Goal: Task Accomplishment & Management: Complete application form

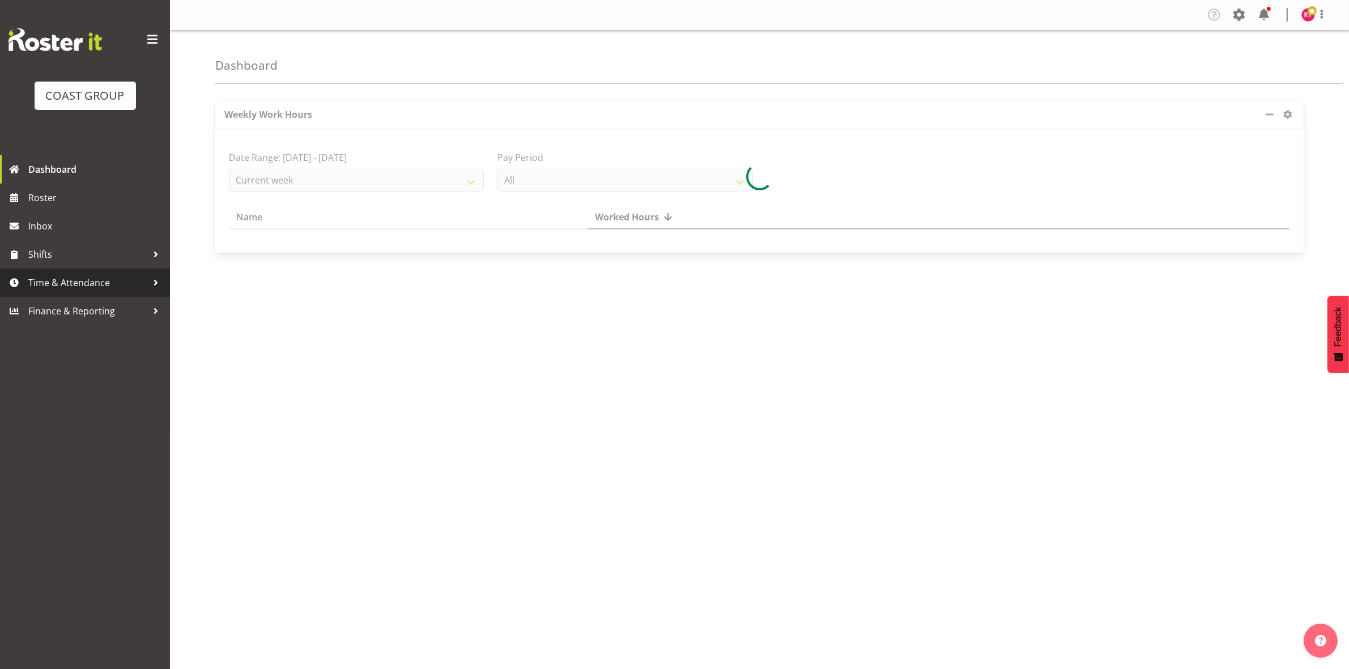
click at [80, 279] on span "Time & Attendance" at bounding box center [87, 282] width 119 height 17
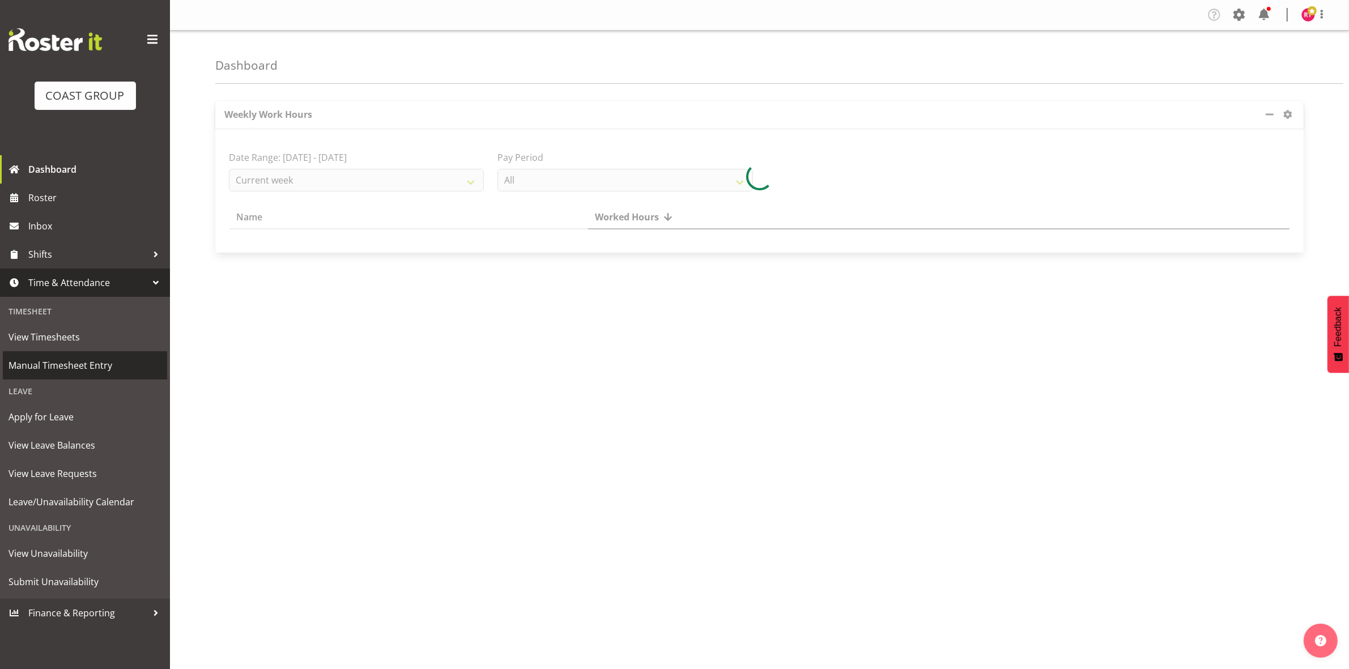
click at [74, 372] on span "Manual Timesheet Entry" at bounding box center [84, 365] width 153 height 17
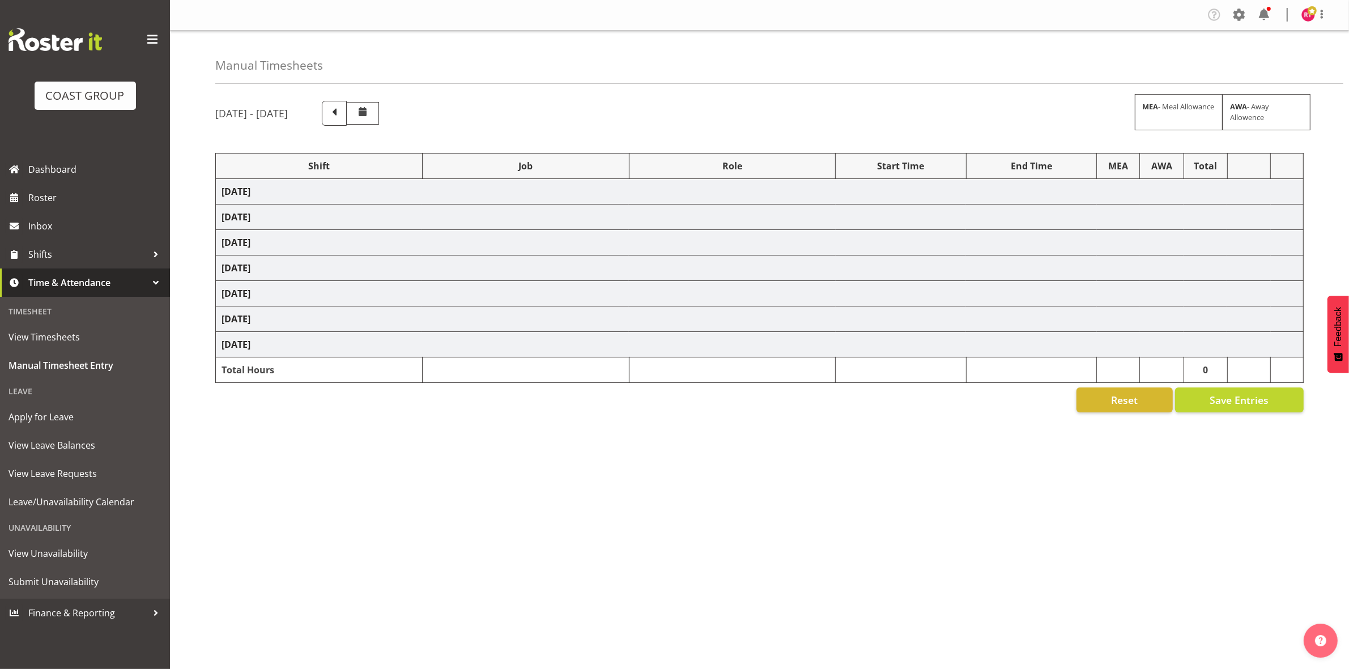
select select "82231"
select select "69"
select select "82234"
select select "9204"
select select "82348"
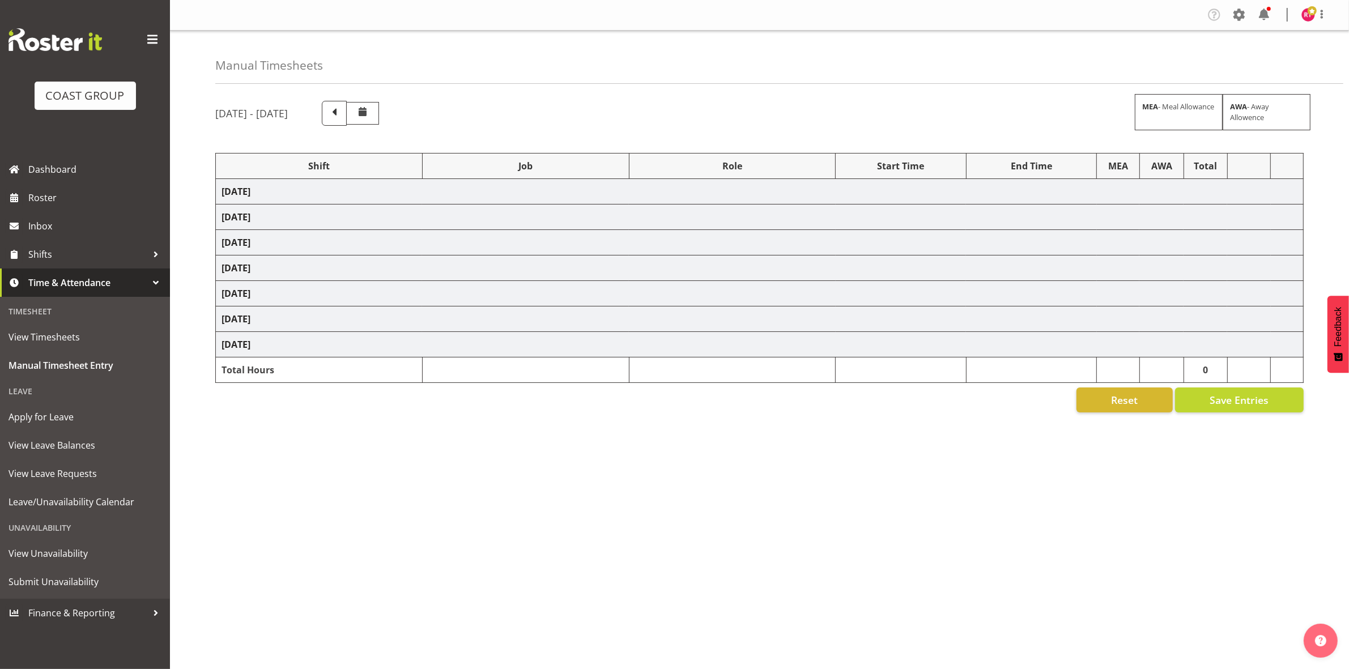
select select "69"
select select "82356"
select select "69"
select select "82357"
select select "69"
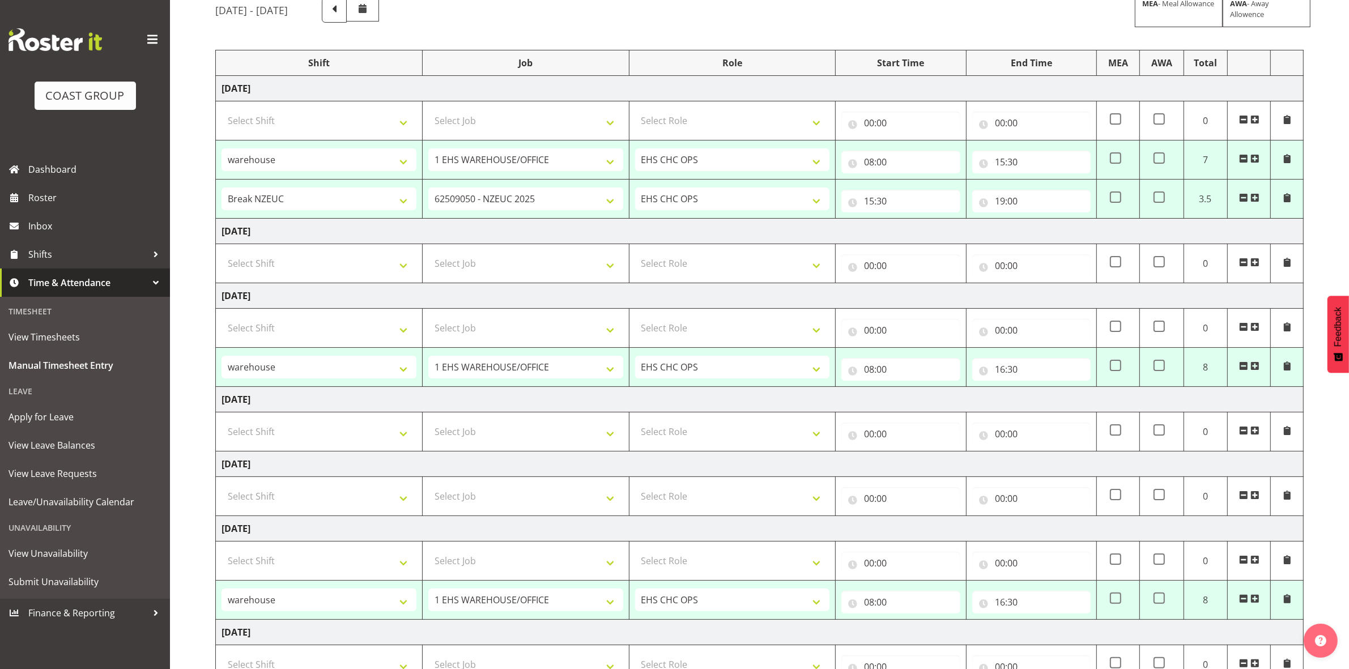
scroll to position [235, 0]
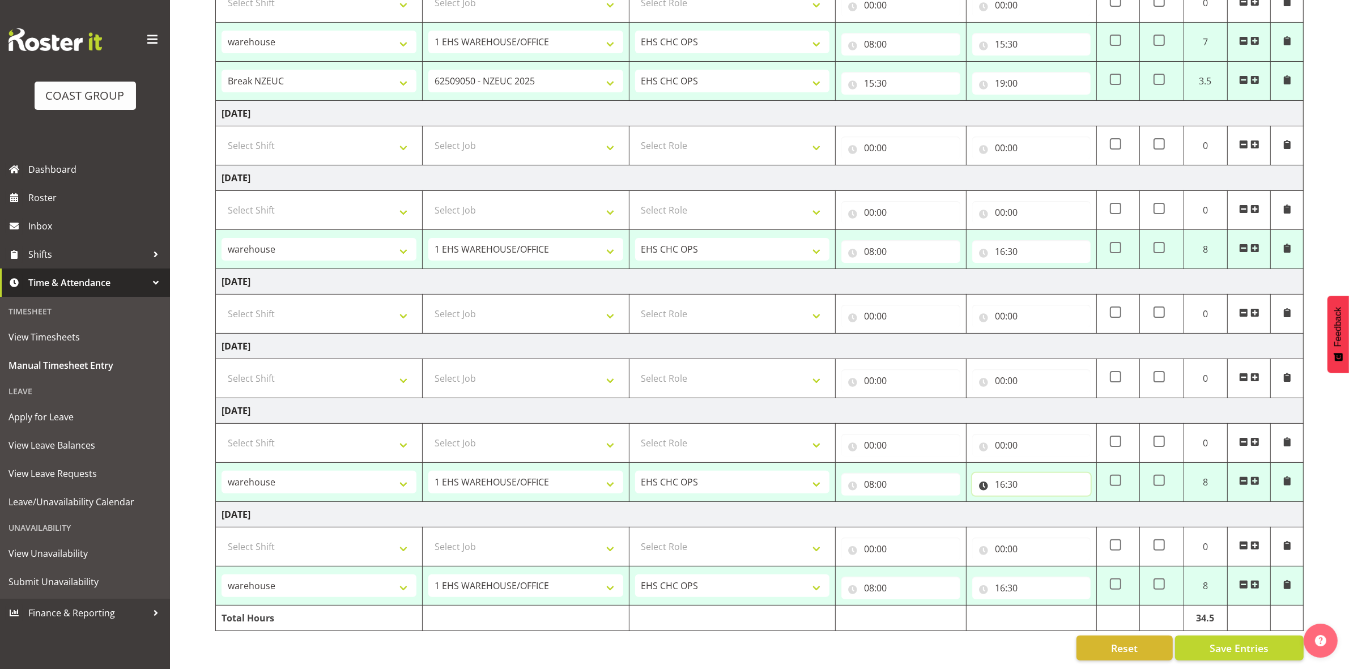
click at [1009, 474] on input "16:30" at bounding box center [1031, 484] width 118 height 23
click at [1080, 506] on select "00 01 02 03 04 05 06 07 08 09 10 11 12 13 14 15 16 17 18 19 20 21 22 23 24 25 2…" at bounding box center [1078, 514] width 25 height 23
select select "0"
click at [1066, 503] on select "00 01 02 03 04 05 06 07 08 09 10 11 12 13 14 15 16 17 18 19 20 21 22 23 24 25 2…" at bounding box center [1078, 514] width 25 height 23
type input "16:00"
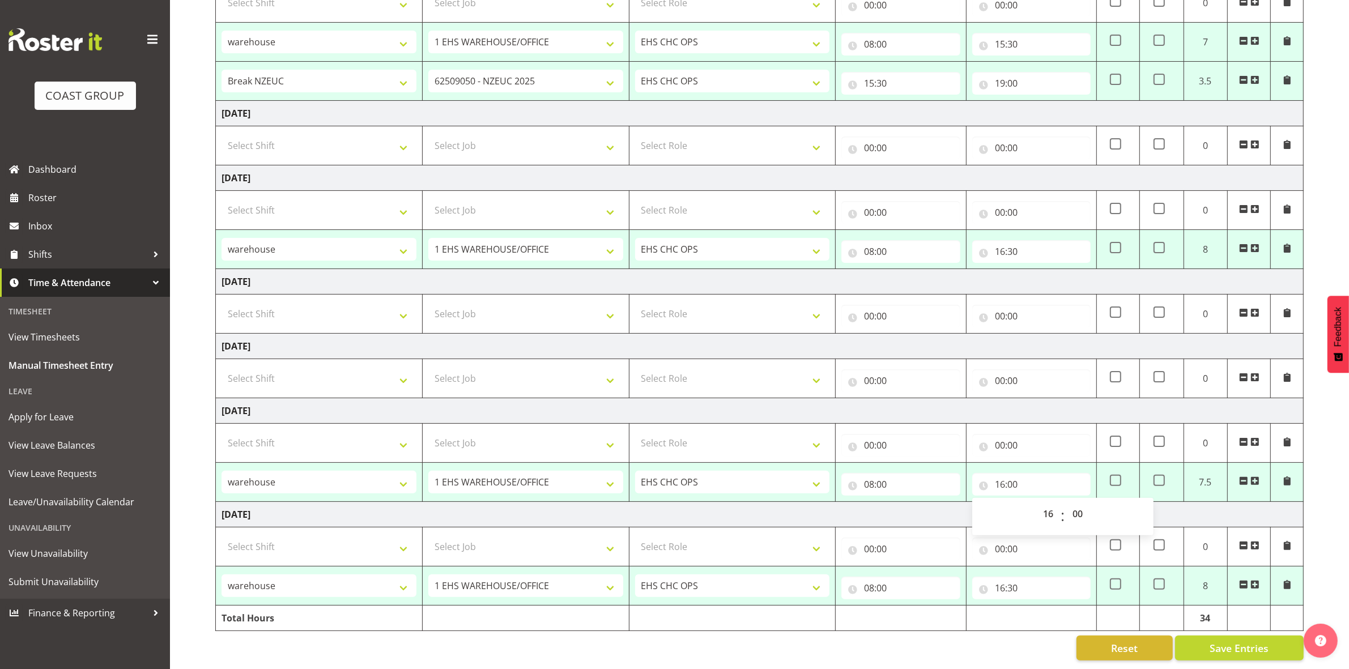
click at [1037, 398] on td "Monday 22nd September 2025" at bounding box center [760, 410] width 1088 height 25
click at [1241, 641] on span "Save Entries" at bounding box center [1239, 648] width 59 height 15
select select "82348"
select select "69"
select select "82356"
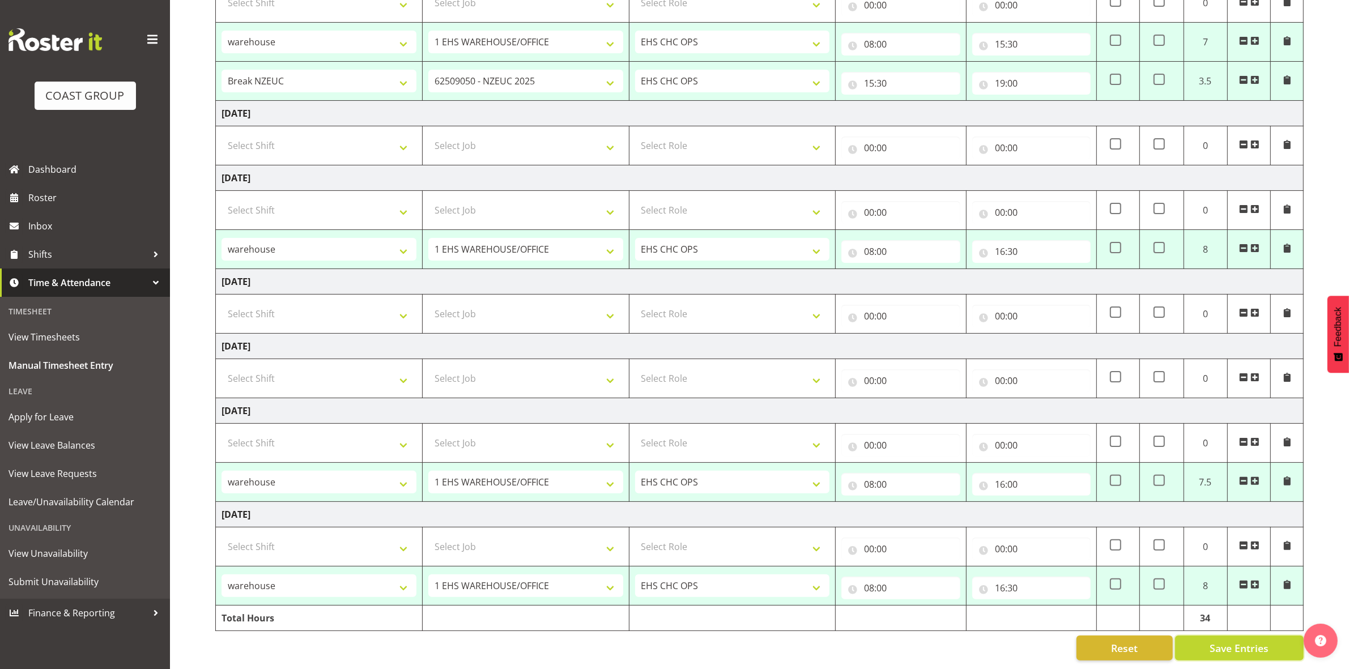
select select "69"
select select "82357"
select select "69"
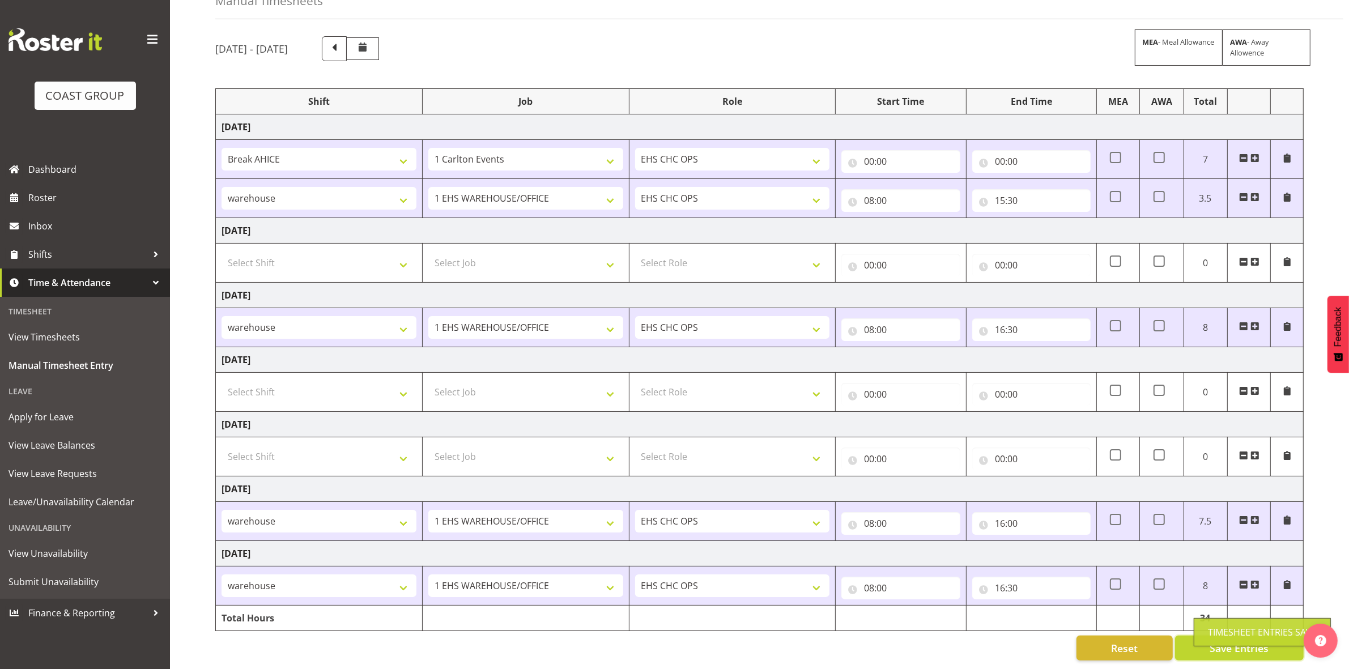
select select "82231"
select select "69"
type input "08:00"
type input "15:30"
select select "82234"
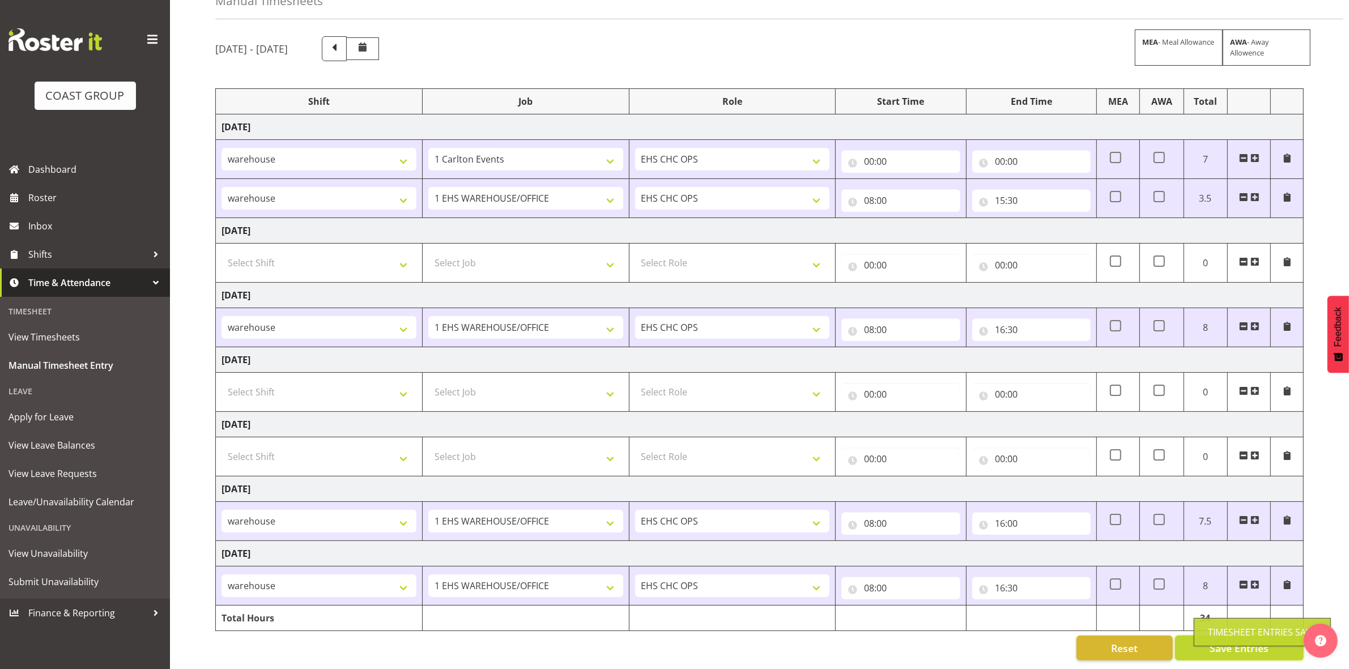
select select "9204"
type input "15:30"
type input "19:00"
select select "82348"
select select "69"
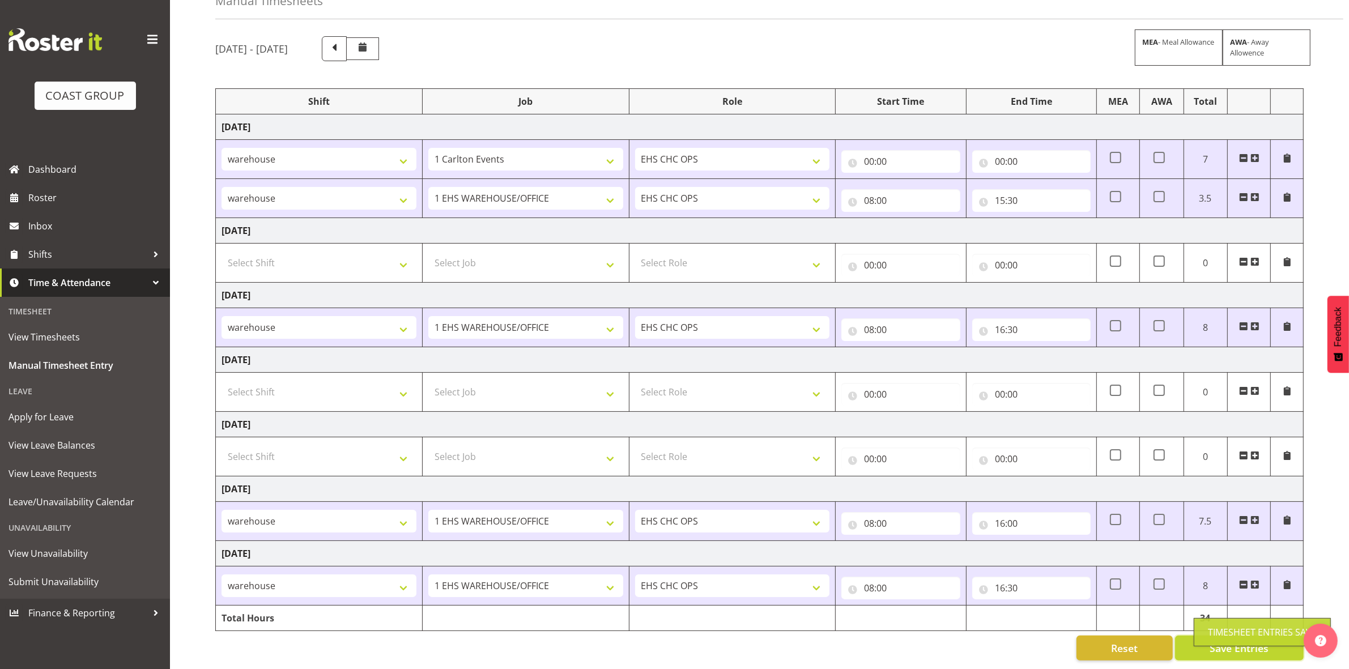
select select "82356"
select select "69"
select select "82357"
select select "69"
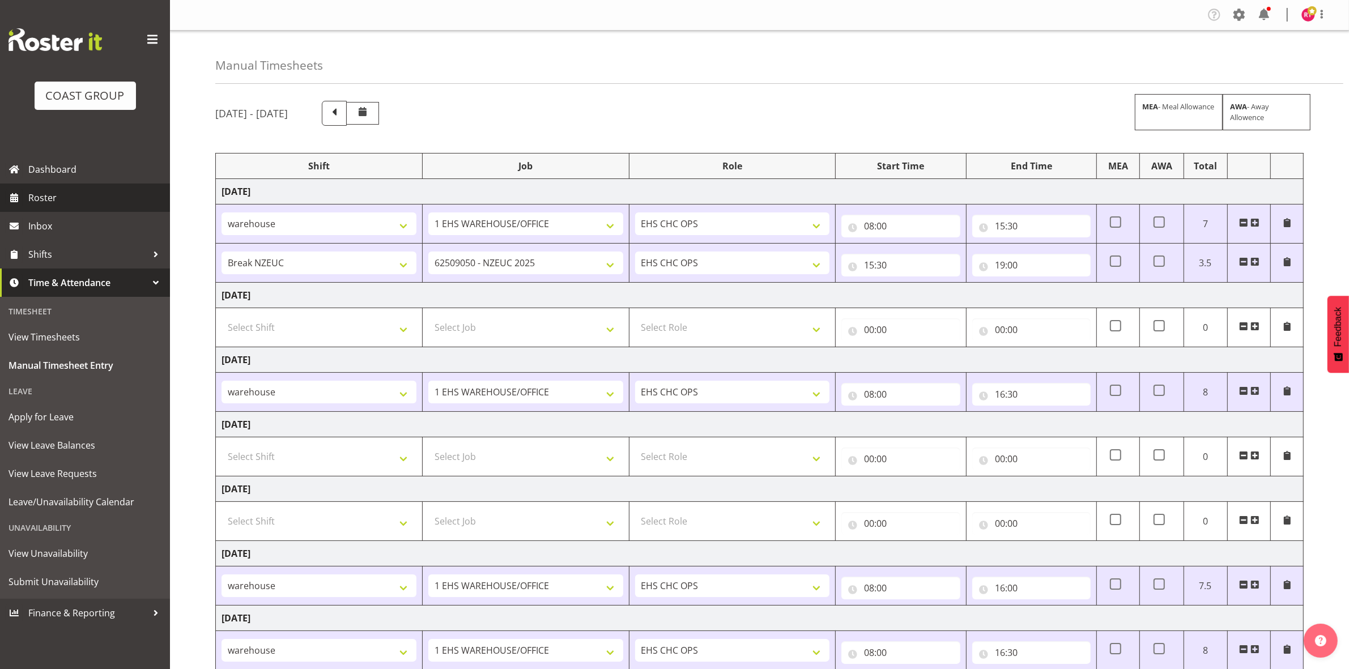
click at [68, 202] on span "Roster" at bounding box center [96, 197] width 136 height 17
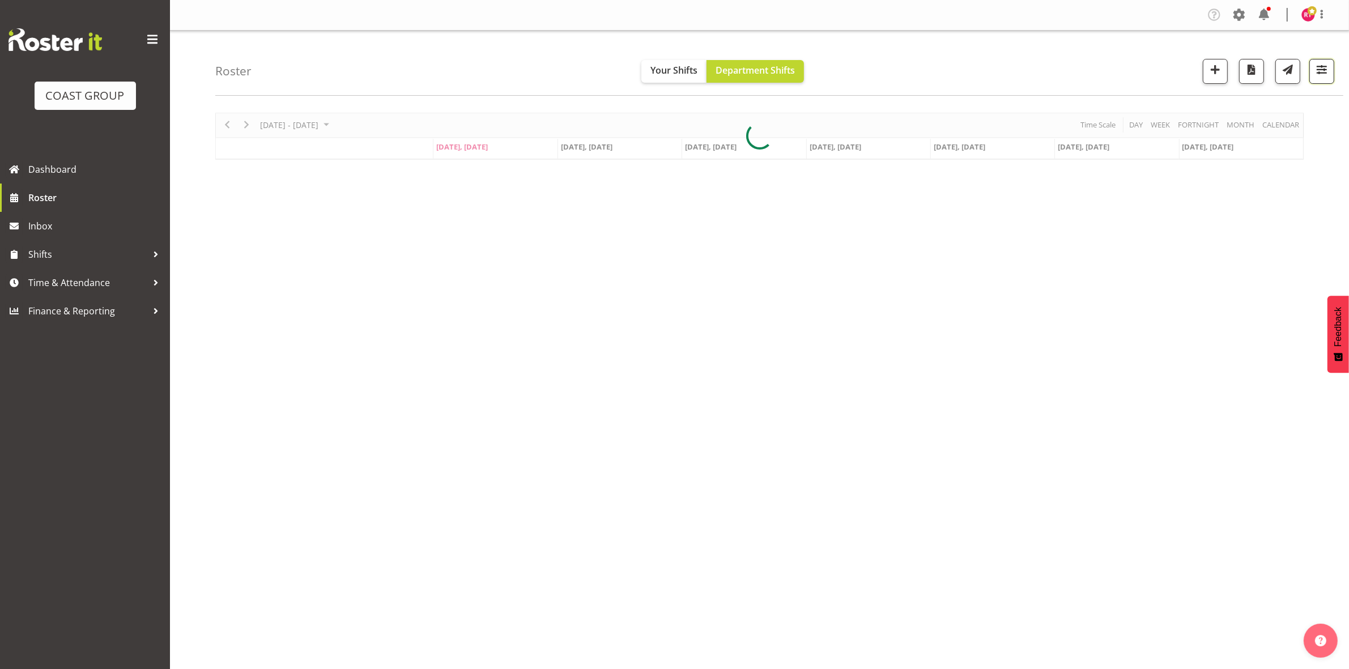
click at [1319, 75] on span "button" at bounding box center [1322, 69] width 15 height 15
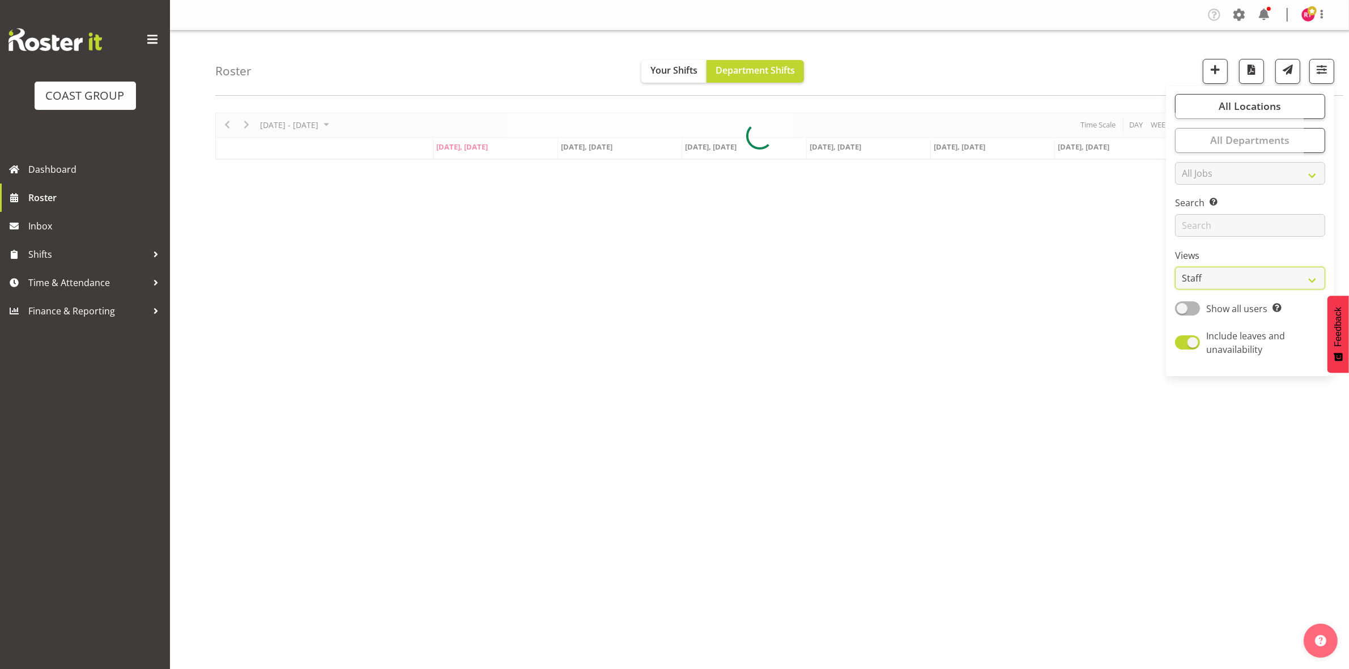
click at [1224, 280] on select "Staff Role Shift - Horizontal Shift - Vertical Staff - Location" at bounding box center [1250, 278] width 150 height 23
select select "shift"
click at [1176, 267] on select "Staff Role Shift - Horizontal Shift - Vertical Staff - Location" at bounding box center [1250, 278] width 150 height 23
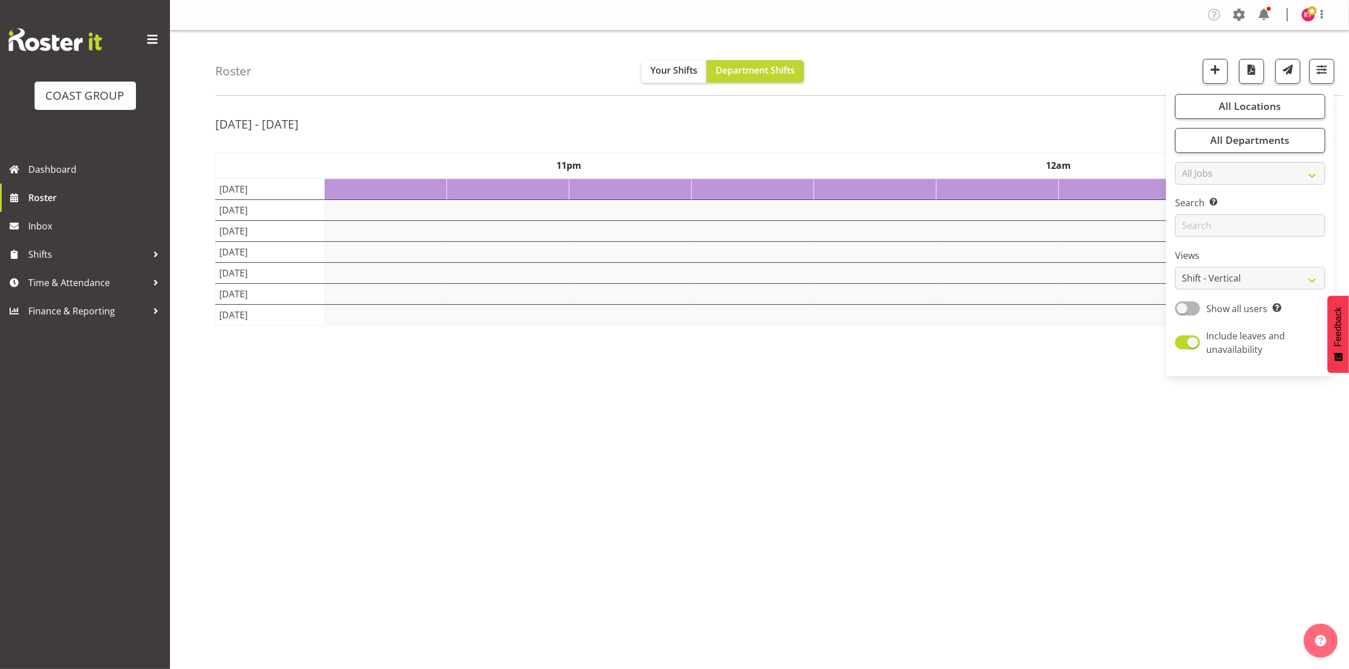
click at [1073, 114] on div "[DATE] - [DATE]" at bounding box center [759, 126] width 1089 height 26
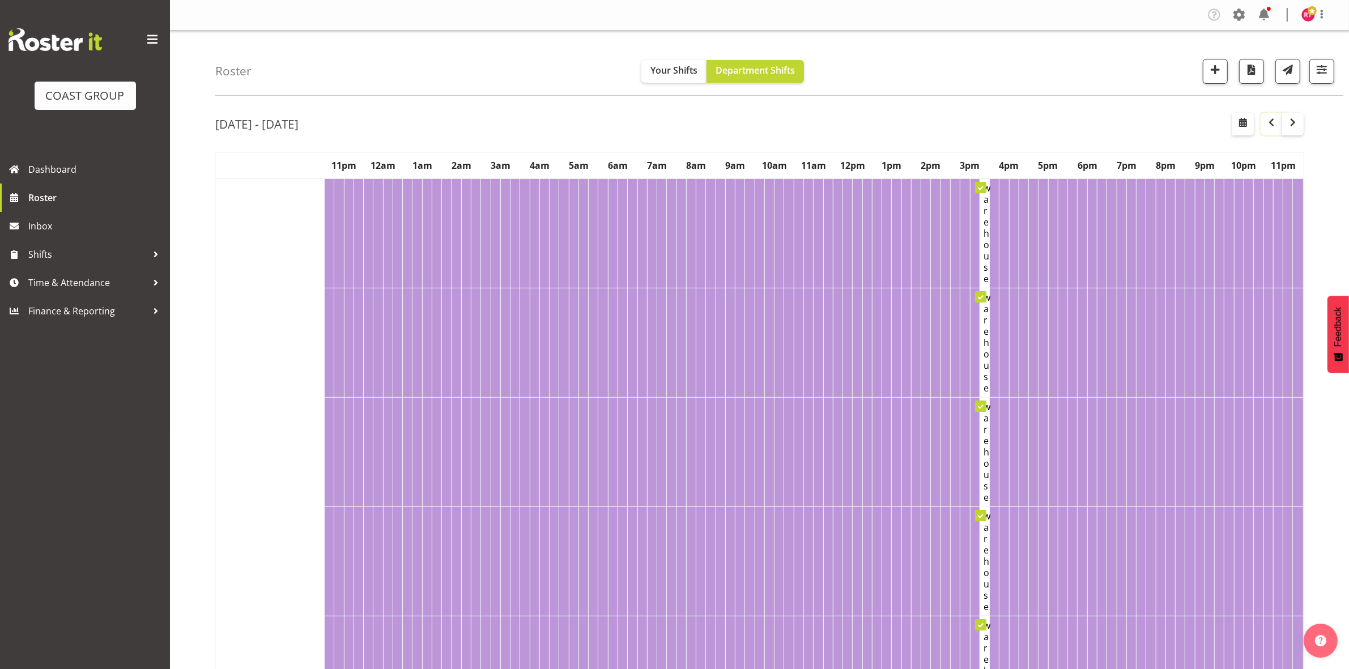
click at [1270, 124] on span "button" at bounding box center [1272, 123] width 14 height 14
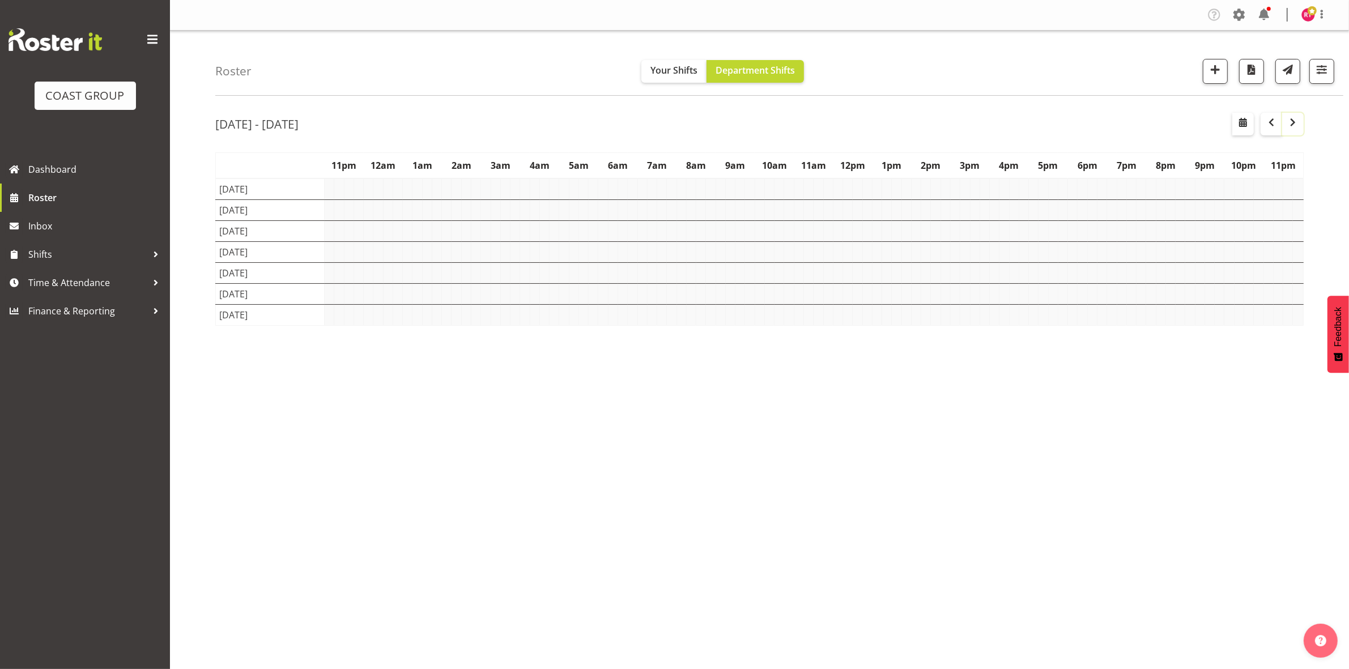
click at [1299, 122] on span "button" at bounding box center [1293, 123] width 14 height 14
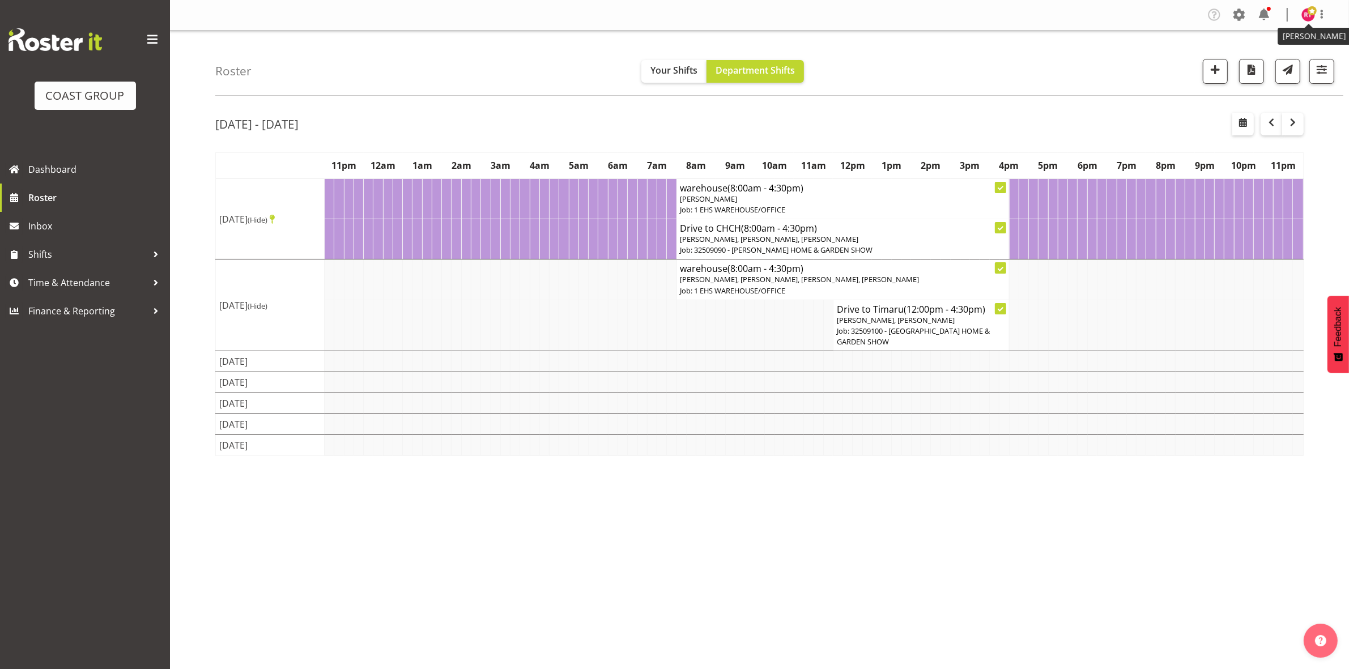
drag, startPoint x: 1306, startPoint y: 15, endPoint x: 1299, endPoint y: 35, distance: 20.4
click at [1305, 15] on img at bounding box center [1309, 15] width 14 height 14
click at [1265, 61] on link "Log Out" at bounding box center [1274, 59] width 109 height 20
